Goal: Task Accomplishment & Management: Manage account settings

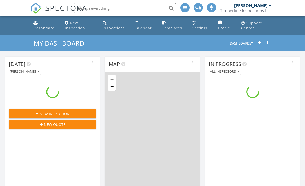
scroll to position [465, 305]
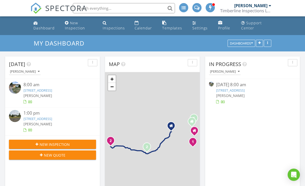
click at [52, 89] on link "[STREET_ADDRESS]" at bounding box center [38, 90] width 29 height 5
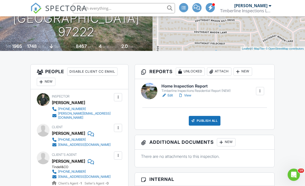
click at [209, 122] on div "Publish All" at bounding box center [205, 121] width 32 height 10
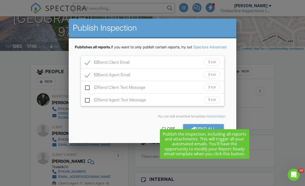
click at [125, 130] on div "Send All Close" at bounding box center [153, 129] width 156 height 14
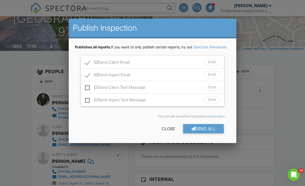
click at [209, 133] on div "Send All" at bounding box center [203, 128] width 41 height 9
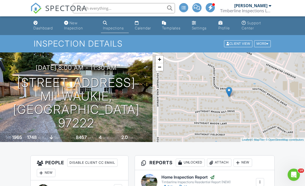
click at [39, 24] on link "Dashboard" at bounding box center [44, 25] width 27 height 15
